Goal: Task Accomplishment & Management: Manage account settings

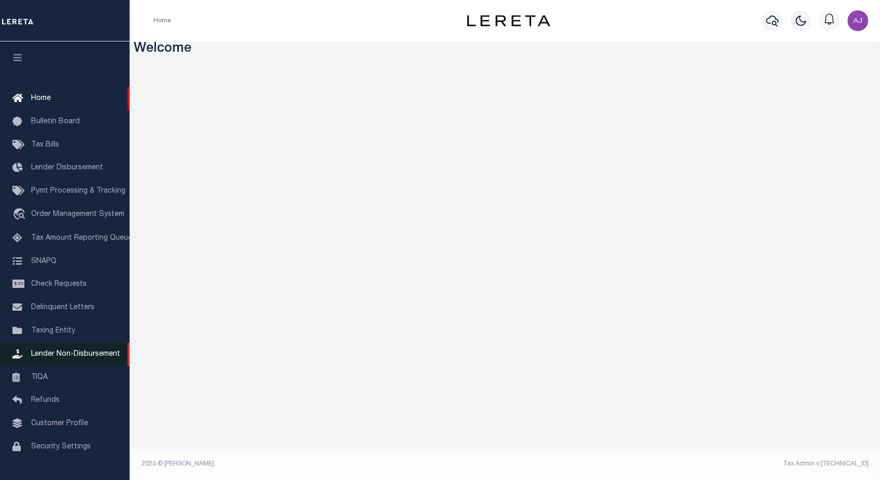
click at [70, 358] on span "Lender Non-Disbursement" at bounding box center [75, 354] width 89 height 7
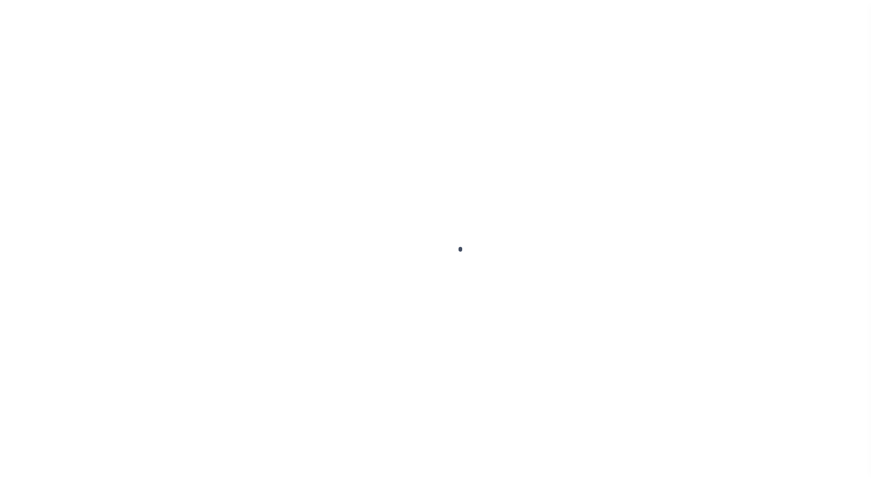
scroll to position [25, 0]
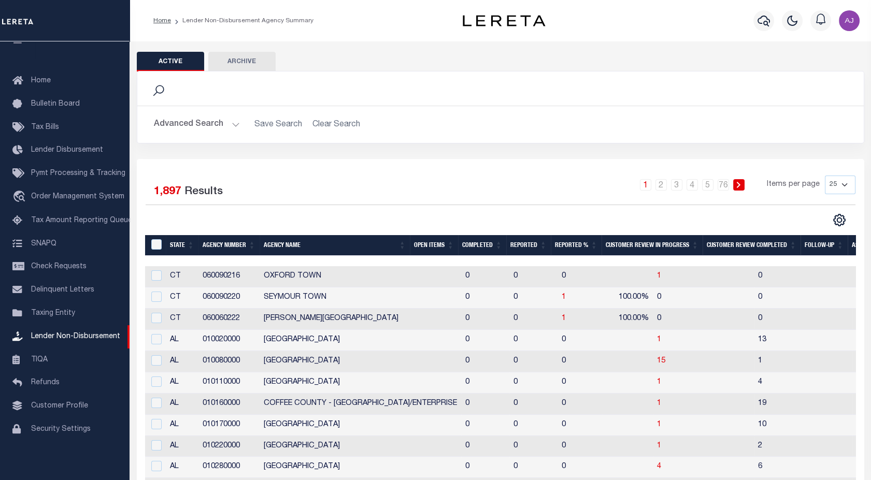
click at [159, 281] on div at bounding box center [155, 275] width 13 height 11
checkbox input "true"
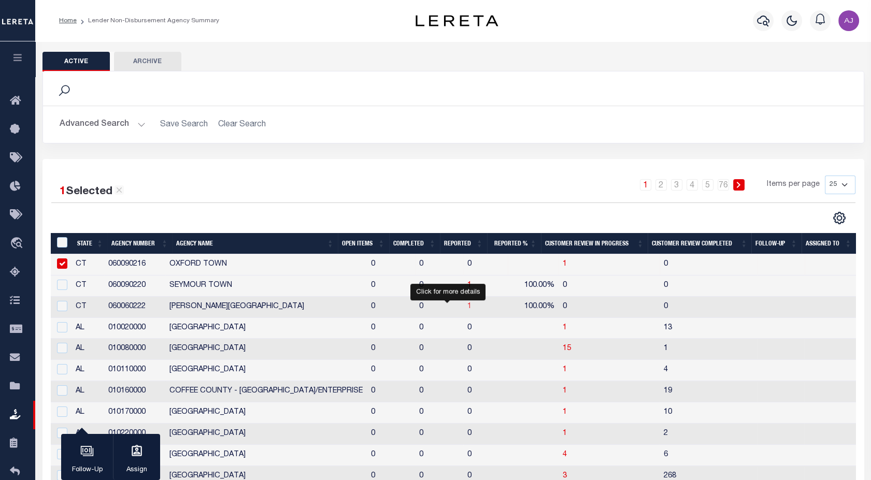
click at [467, 307] on span "1" at bounding box center [469, 306] width 4 height 7
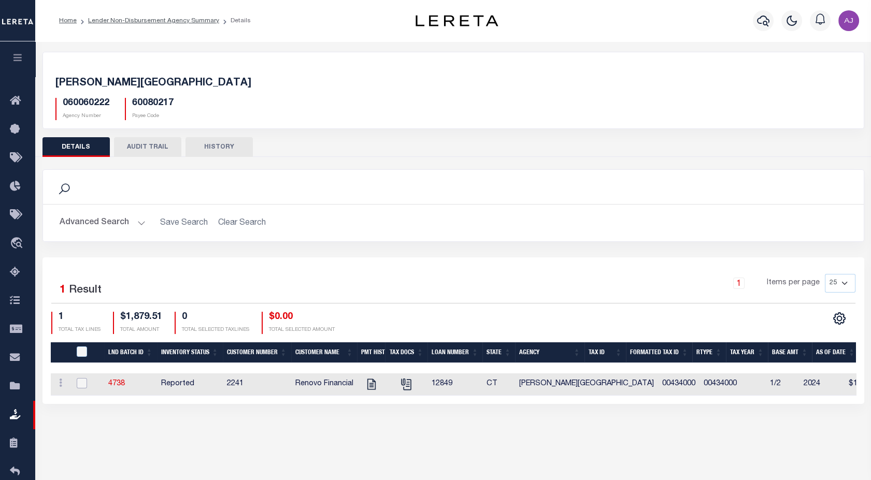
click at [83, 385] on input "checkbox" at bounding box center [82, 383] width 10 height 10
checkbox input "true"
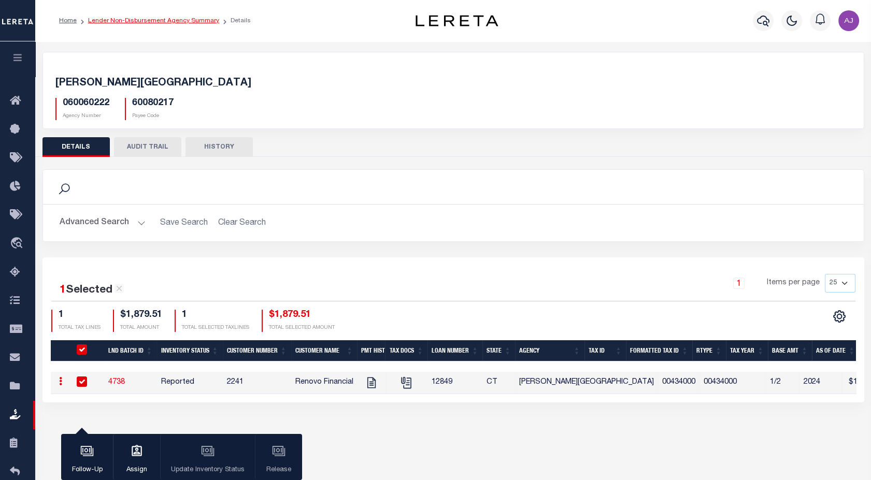
click at [193, 20] on link "Lender Non-Disbursement Agency Summary" at bounding box center [153, 21] width 131 height 6
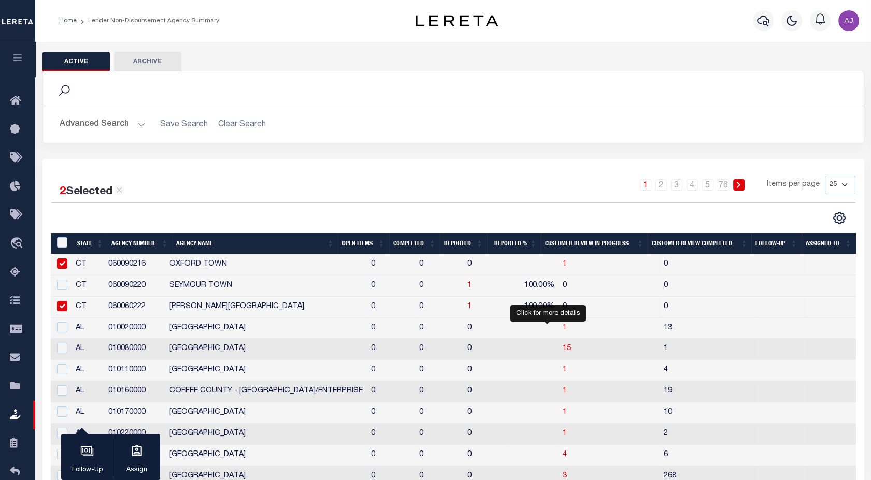
click at [563, 329] on span "1" at bounding box center [565, 327] width 4 height 7
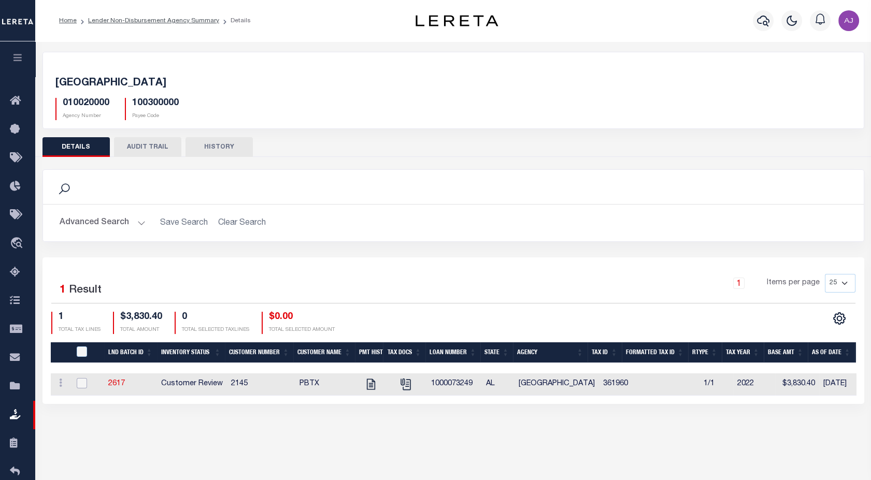
click at [79, 383] on input "checkbox" at bounding box center [82, 383] width 10 height 10
checkbox input "true"
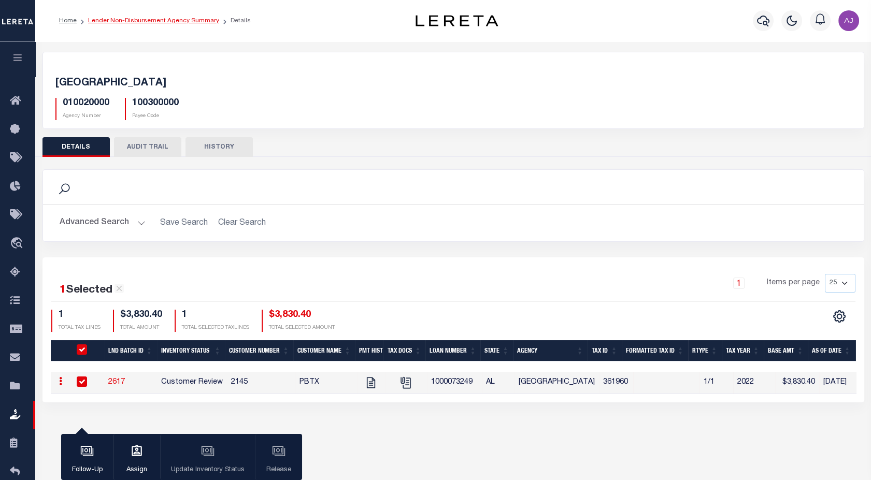
click at [190, 21] on link "Lender Non-Disbursement Agency Summary" at bounding box center [153, 21] width 131 height 6
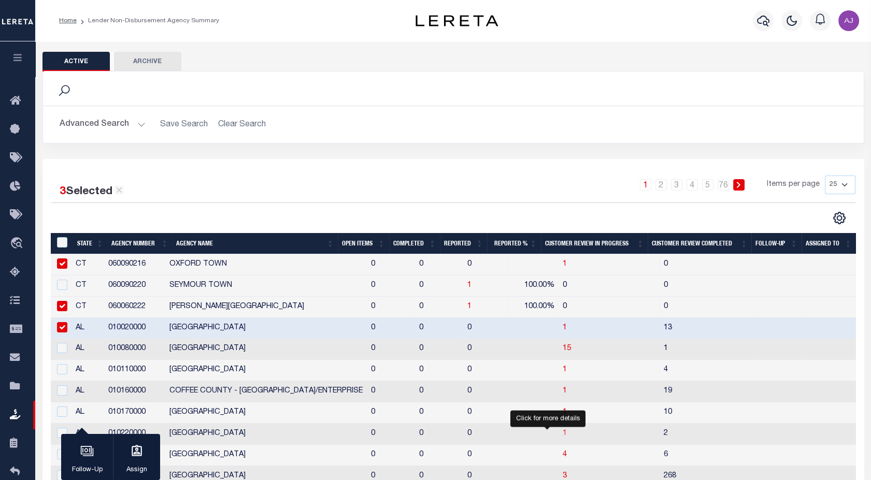
click at [563, 435] on span "1" at bounding box center [565, 433] width 4 height 7
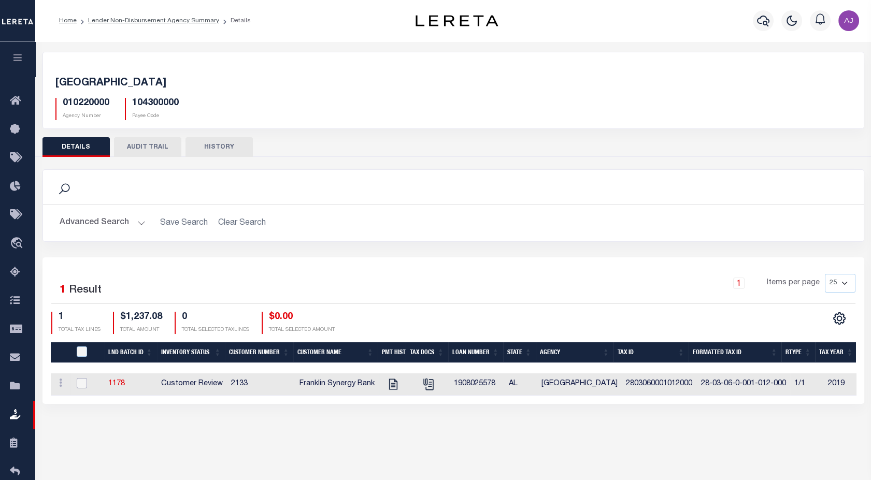
click at [78, 384] on input "checkbox" at bounding box center [82, 383] width 10 height 10
checkbox input "true"
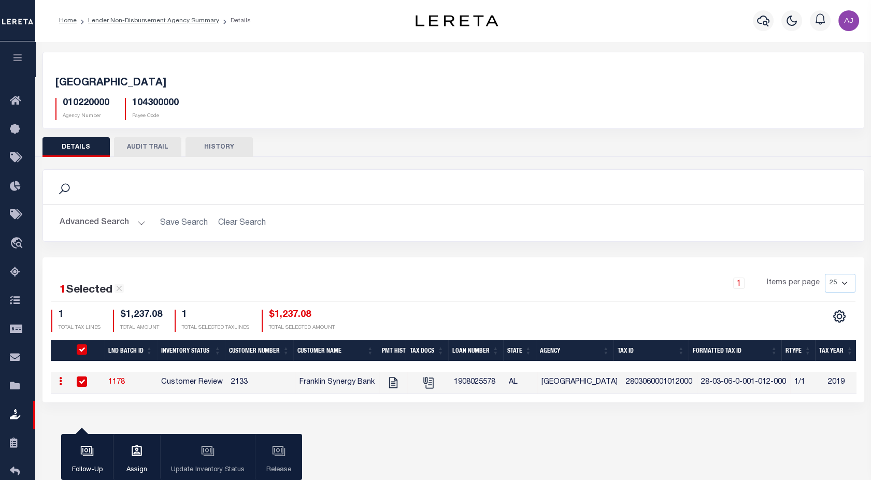
click at [205, 457] on div "Follow-Up Assign Update Inventory Status Release" at bounding box center [181, 457] width 241 height 47
click at [176, 22] on link "Lender Non-Disbursement Agency Summary" at bounding box center [153, 21] width 131 height 6
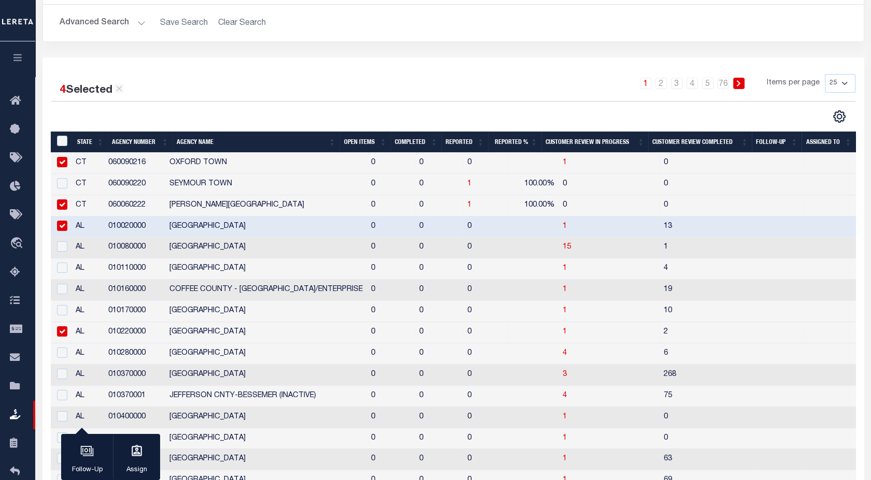
scroll to position [73, 0]
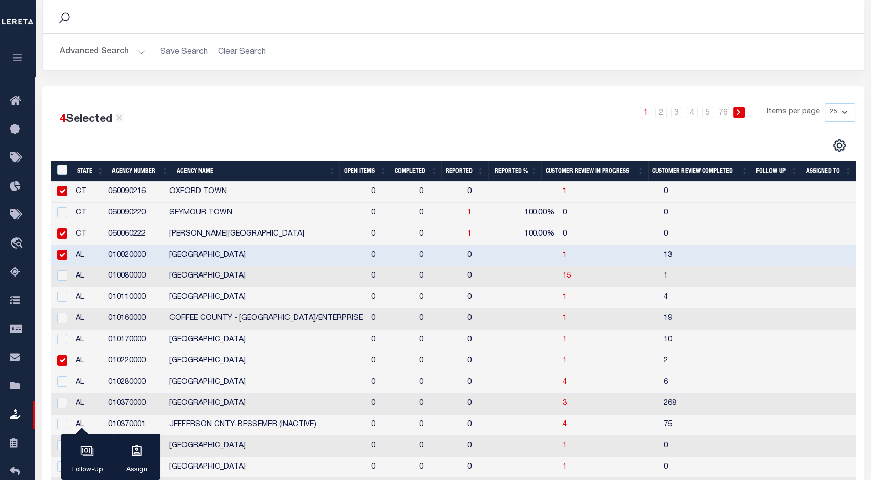
click at [357, 171] on th "Open Items" at bounding box center [364, 171] width 51 height 21
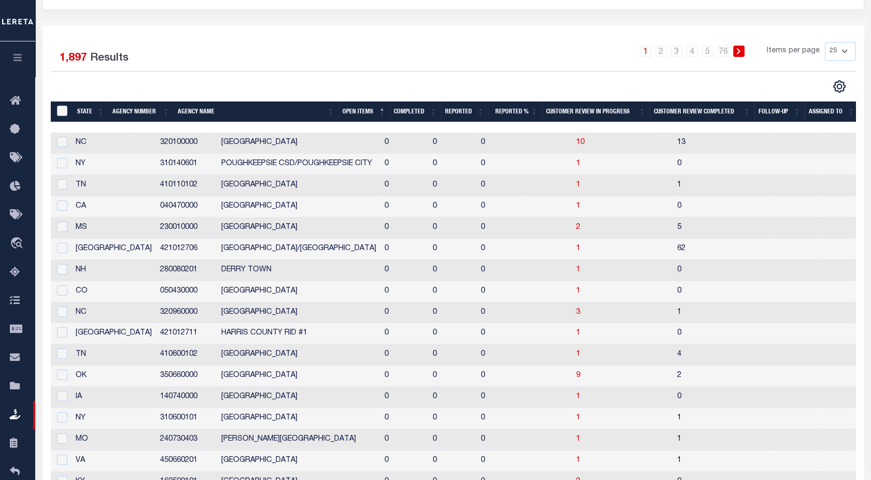
scroll to position [101, 0]
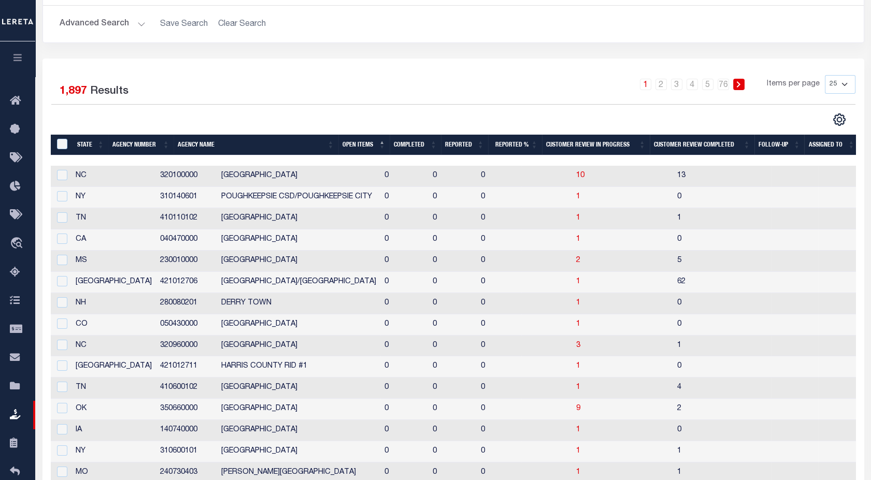
click at [356, 146] on th "Open Items" at bounding box center [363, 145] width 51 height 21
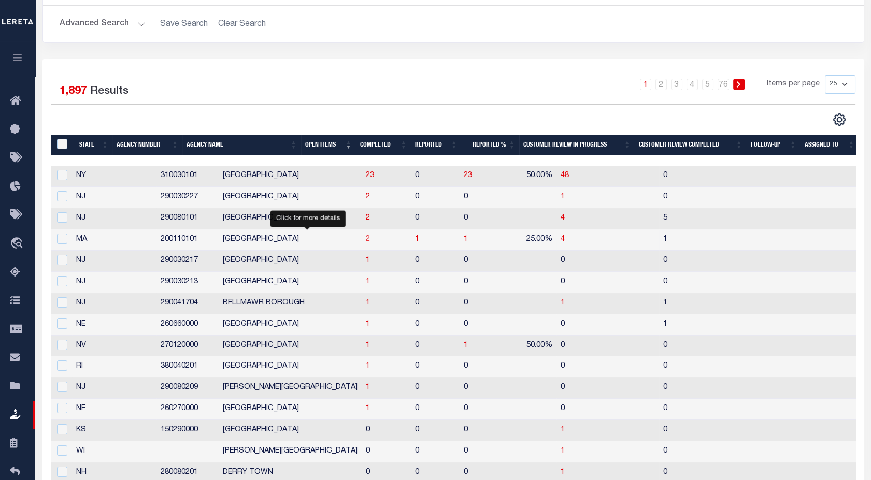
click at [366, 240] on span "2" at bounding box center [368, 239] width 4 height 7
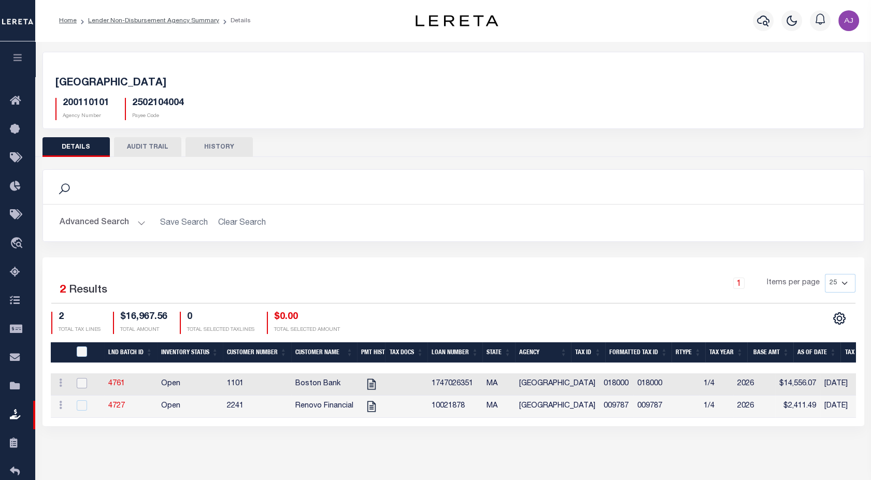
click at [82, 382] on input "checkbox" at bounding box center [82, 383] width 10 height 10
checkbox input "true"
checkbox input "false"
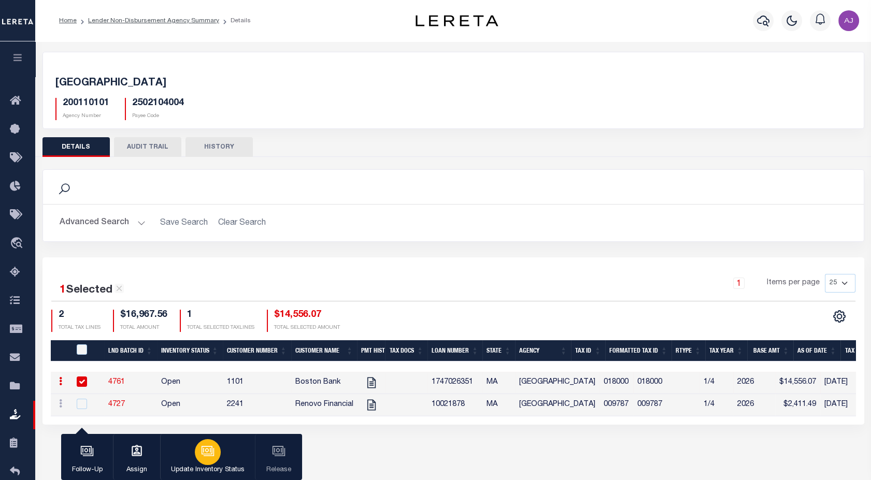
click at [211, 461] on div "button" at bounding box center [208, 452] width 26 height 26
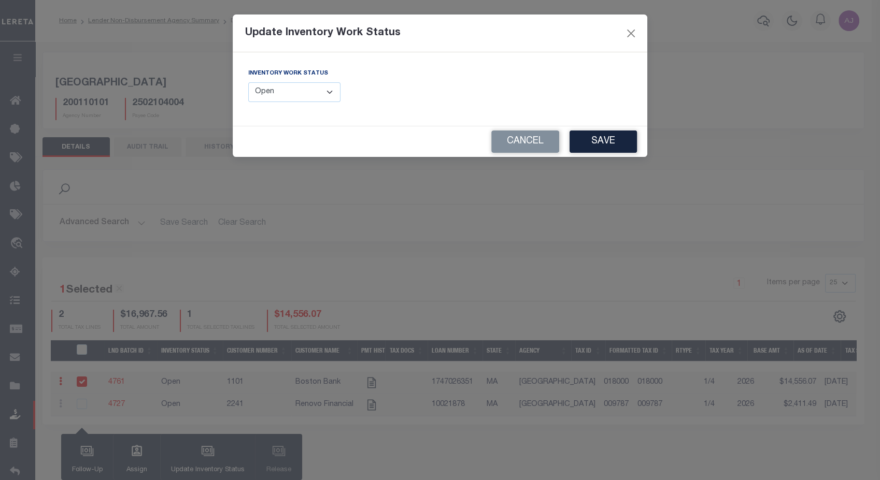
click at [314, 90] on select "--Select-- Open Completed Reported" at bounding box center [294, 92] width 92 height 20
select select "Completed"
click at [248, 82] on select "--Select-- Open Completed Reported" at bounding box center [294, 92] width 92 height 20
click at [599, 144] on button "Save" at bounding box center [602, 142] width 67 height 22
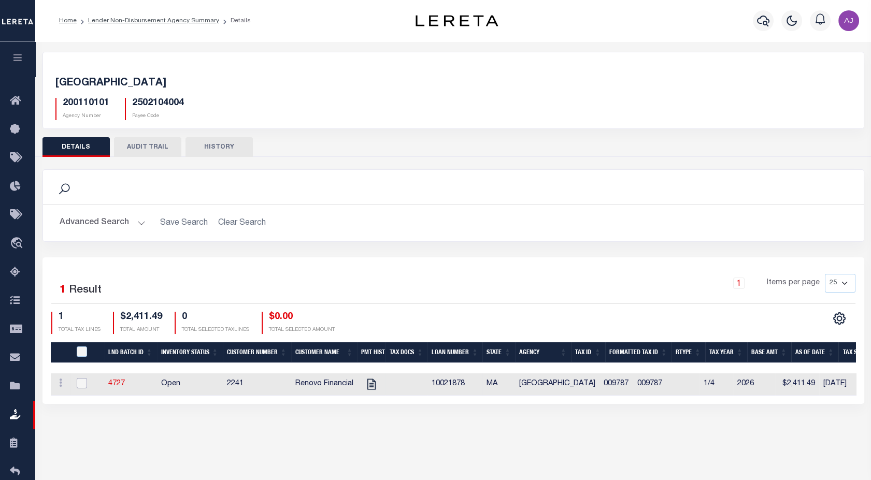
click at [78, 385] on input "checkbox" at bounding box center [82, 383] width 10 height 10
checkbox input "true"
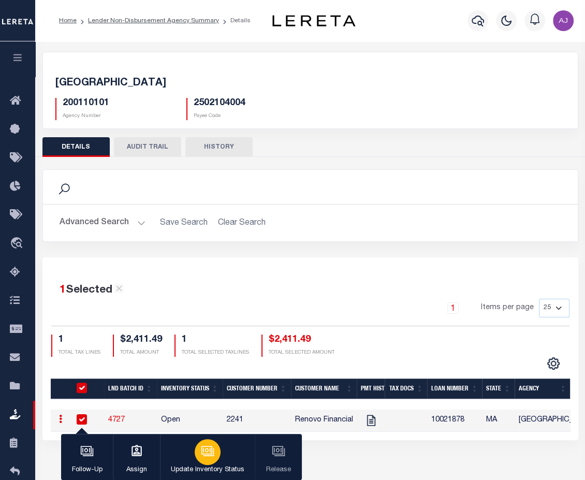
click at [207, 449] on icon "button" at bounding box center [207, 451] width 13 height 13
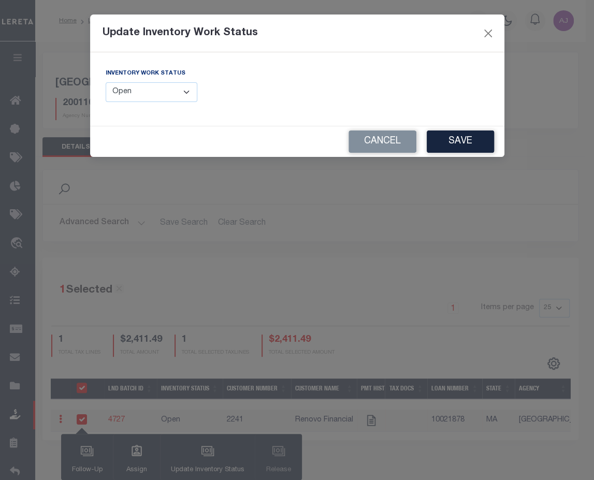
click at [170, 81] on div "Inventory Work Status --Select-- Open Completed Reported" at bounding box center [152, 85] width 92 height 34
click at [174, 89] on select "--Select-- Open Completed Reported" at bounding box center [152, 92] width 92 height 20
select select "Reported"
click at [106, 82] on select "--Select-- Open Completed Reported" at bounding box center [152, 92] width 92 height 20
click at [471, 139] on button "Save" at bounding box center [460, 142] width 67 height 22
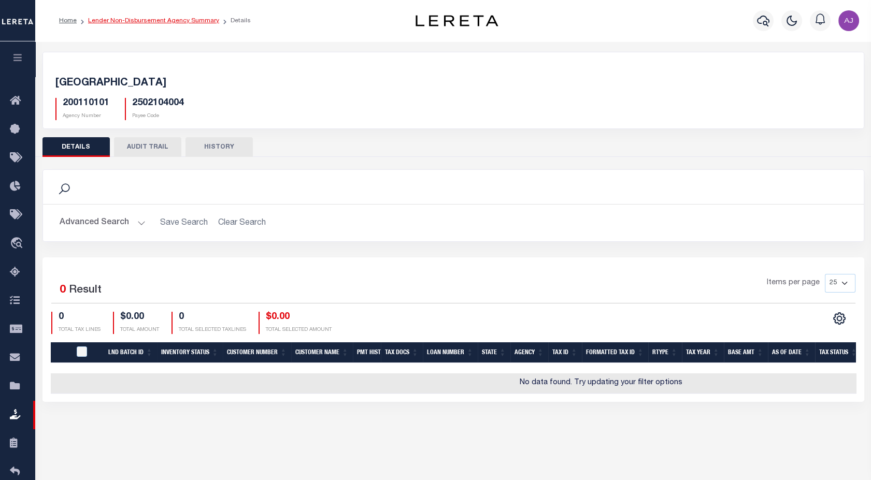
click at [196, 20] on link "Lender Non-Disbursement Agency Summary" at bounding box center [153, 21] width 131 height 6
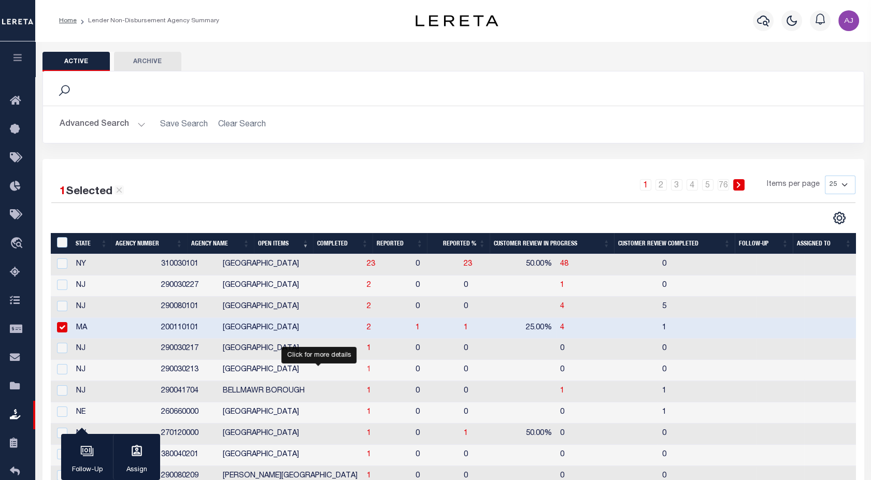
click at [367, 369] on span "1" at bounding box center [369, 369] width 4 height 7
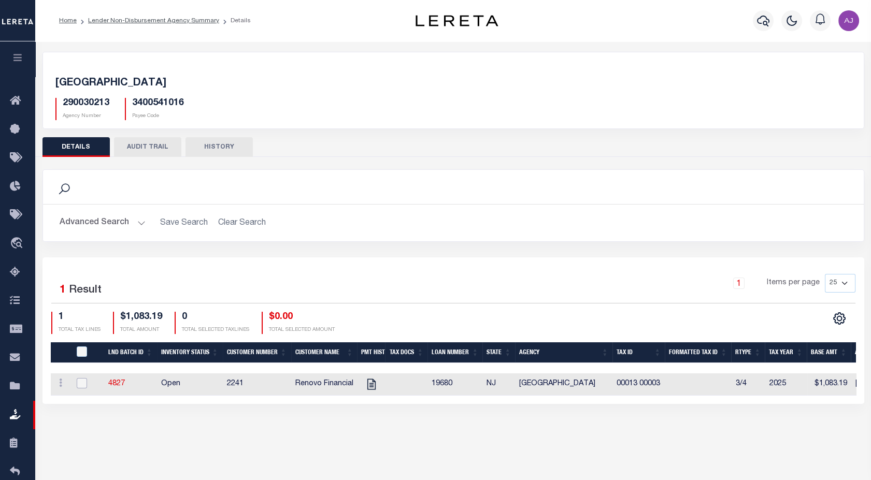
click at [81, 382] on input "checkbox" at bounding box center [82, 383] width 10 height 10
checkbox input "true"
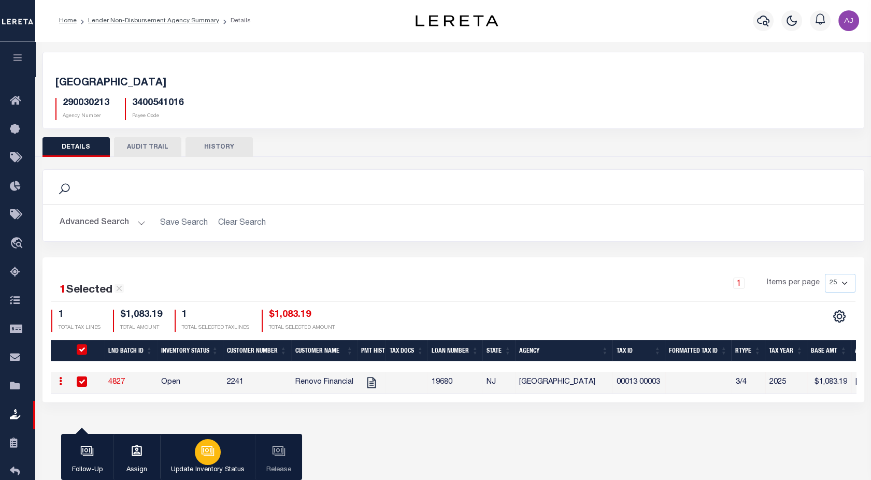
click at [207, 454] on icon "button" at bounding box center [207, 451] width 13 height 13
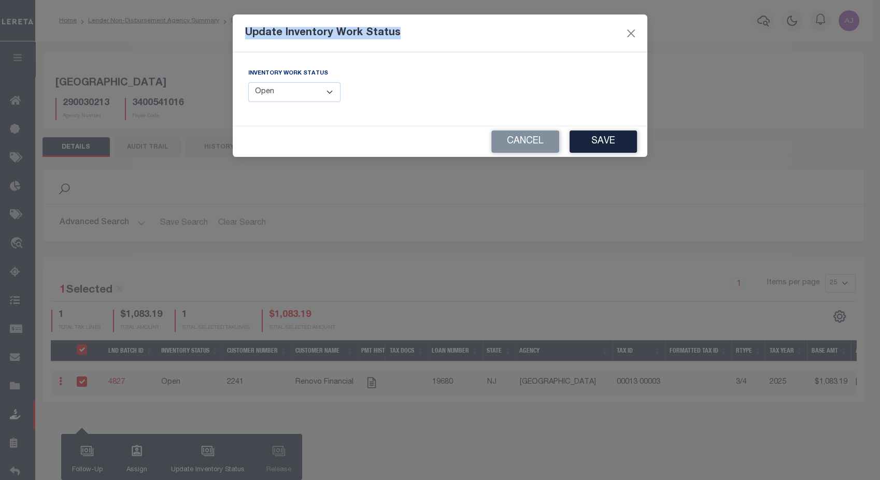
drag, startPoint x: 246, startPoint y: 34, endPoint x: 397, endPoint y: 41, distance: 151.5
click at [397, 41] on div "Update Inventory Work Status" at bounding box center [440, 34] width 414 height 38
copy h5 "Update Inventory Work Status"
